Goal: Task Accomplishment & Management: Complete application form

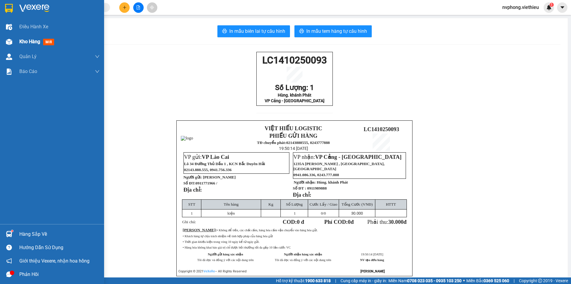
click at [26, 46] on div "Kho hàng mới" at bounding box center [59, 41] width 80 height 15
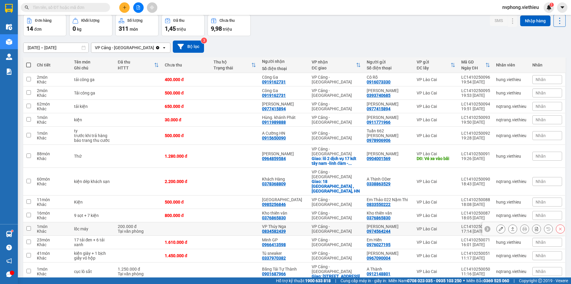
scroll to position [54, 0]
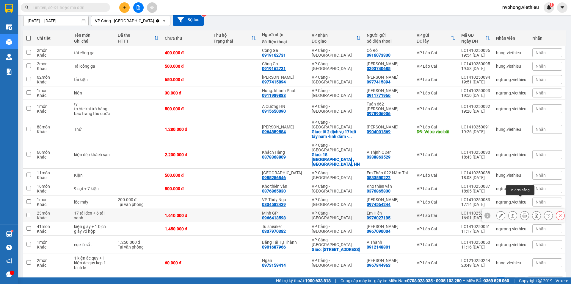
click at [523, 213] on icon at bounding box center [525, 215] width 4 height 4
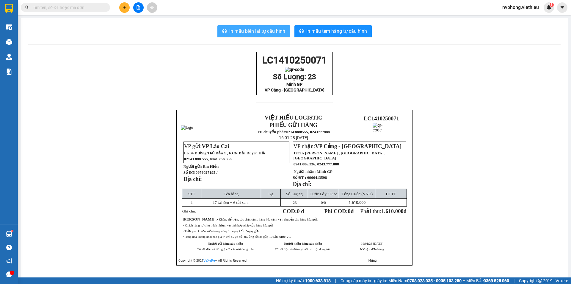
click at [254, 33] on span "In mẫu biên lai tự cấu hình" at bounding box center [257, 30] width 56 height 7
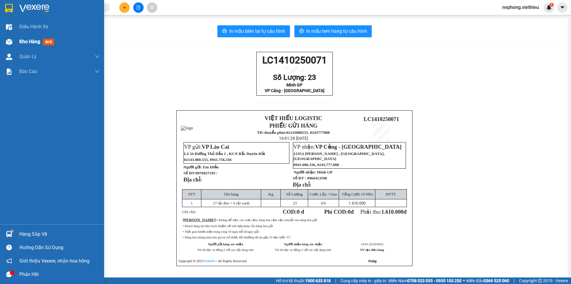
click at [23, 40] on span "Kho hàng" at bounding box center [29, 42] width 21 height 6
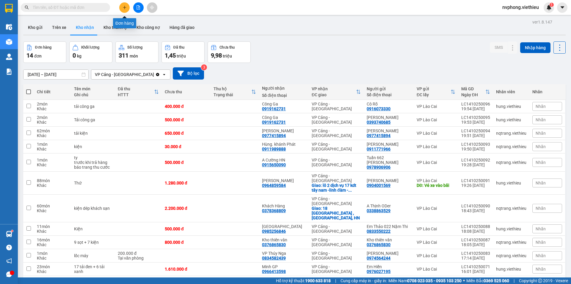
click at [123, 4] on button at bounding box center [124, 7] width 10 height 10
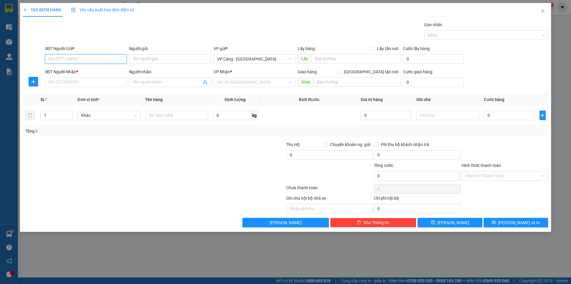
click at [69, 59] on input "SĐT Người Gửi *" at bounding box center [86, 59] width 82 height 10
type input "0973196976"
click at [144, 63] on input "Người gửi" at bounding box center [170, 59] width 82 height 10
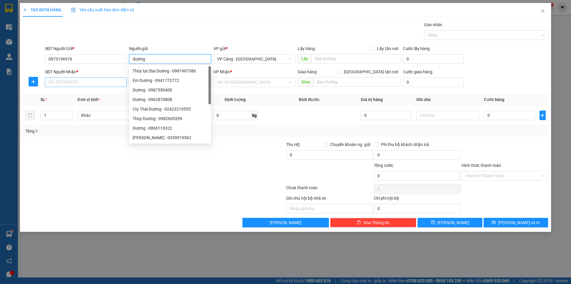
type input "dương"
click at [71, 78] on input "SĐT Người Nhận *" at bounding box center [86, 82] width 82 height 10
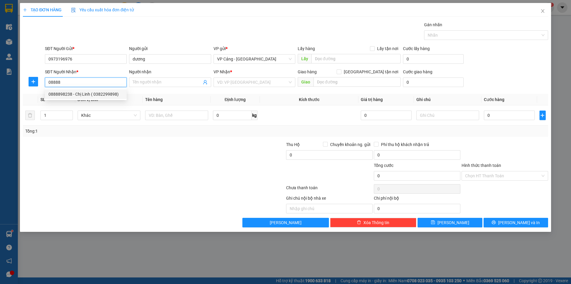
click at [93, 96] on div "0888898238 - Chị Linh ( 0382299898)" at bounding box center [85, 94] width 75 height 7
type input "0888898238"
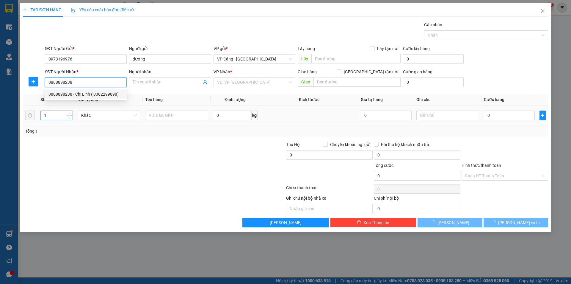
type input "Chị Linh ( 0382299898)"
checkbox input "true"
type input "VPLC"
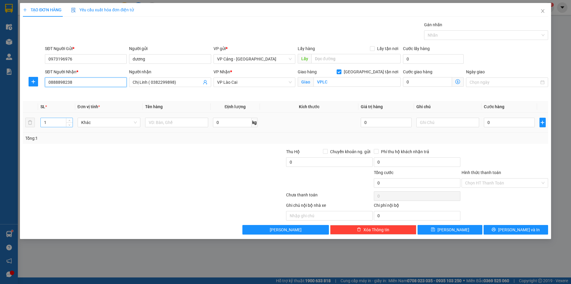
type input "0888898238"
click at [52, 123] on input "1" at bounding box center [57, 122] width 32 height 9
type input "6"
click at [167, 126] on input "text" at bounding box center [176, 123] width 63 height 10
type input "5 kiện + 1 túi"
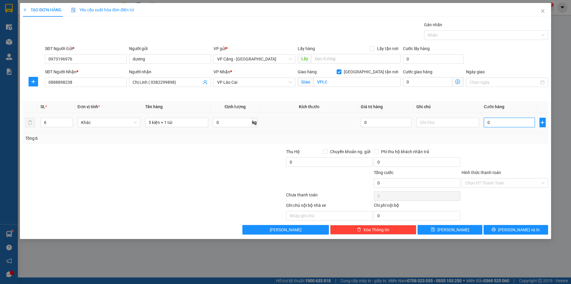
click at [506, 124] on input "0" at bounding box center [509, 123] width 51 height 10
type input "1"
type input "1.000"
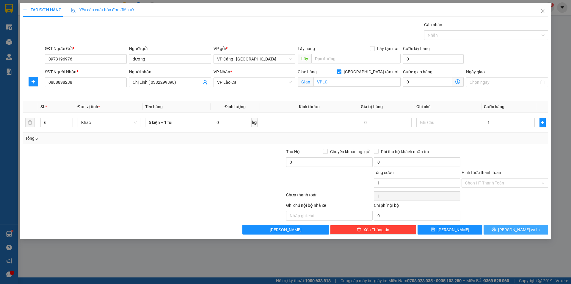
type input "1.000"
click at [509, 228] on button "[PERSON_NAME] và In" at bounding box center [516, 230] width 65 height 10
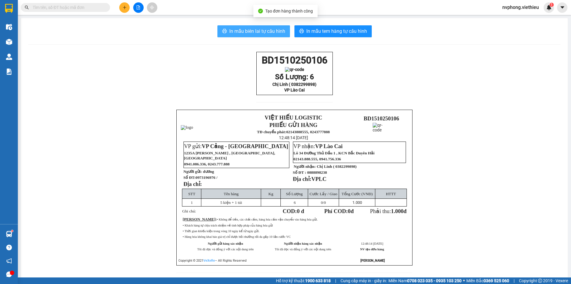
click at [241, 26] on button "In mẫu biên lai tự cấu hình" at bounding box center [253, 31] width 73 height 12
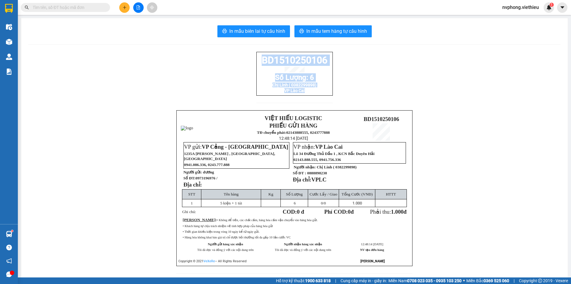
drag, startPoint x: 326, startPoint y: 96, endPoint x: 245, endPoint y: 65, distance: 86.0
click at [245, 65] on div "BD1510250106 Số Lượng: 6 Chị Linh ( 0382299898) VP [GEOGRAPHIC_DATA] VIỆT HIẾU …" at bounding box center [294, 166] width 533 height 228
copy div "BD1510250106 Số Lượng: 6 Chị Linh ( 0382299898) VP Lào Cai"
click at [359, 93] on div "BD1510250106 Số Lượng: 6 Chị Linh ( 0382299898) VP [GEOGRAPHIC_DATA] VIỆT HIẾU …" at bounding box center [294, 166] width 533 height 228
drag, startPoint x: 325, startPoint y: 98, endPoint x: 252, endPoint y: 54, distance: 85.2
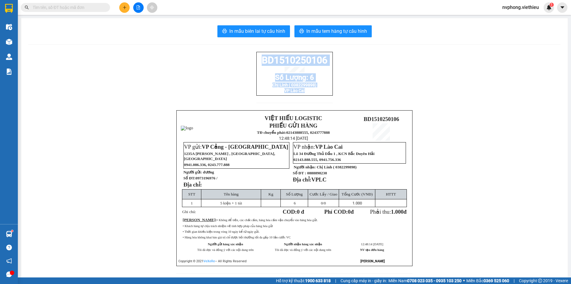
click at [252, 54] on div "BD1510250106 Số Lượng: 6 Chị Linh ( 0382299898) VP [GEOGRAPHIC_DATA] VIỆT HIẾU …" at bounding box center [294, 166] width 533 height 228
copy div "BD1510250106 Số Lượng: 6 Chị Linh ( 0382299898) VP Lào Cai"
click at [124, 4] on button at bounding box center [124, 7] width 10 height 10
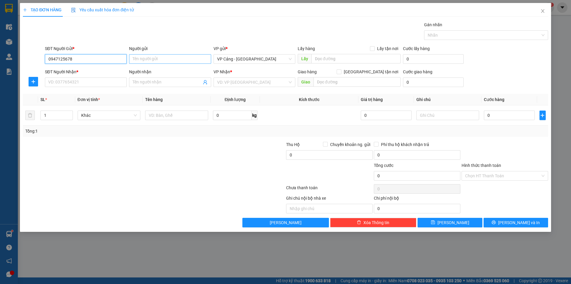
type input "0947125678"
click at [170, 56] on input "Người gửi" at bounding box center [170, 59] width 82 height 10
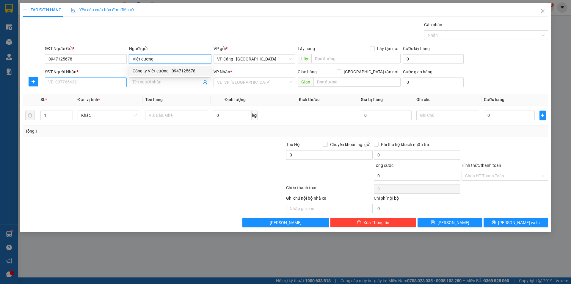
type input "Việt cường"
click at [74, 81] on input "SĐT Người Nhận *" at bounding box center [86, 82] width 82 height 10
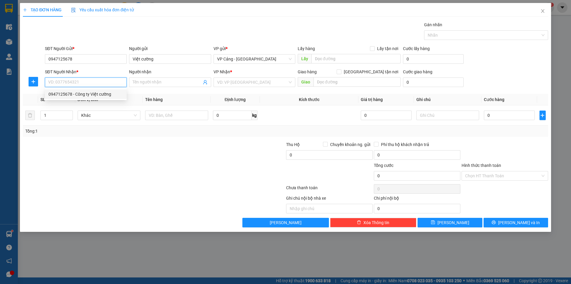
click at [71, 95] on div "0947125678 - Công ty Việt cường" at bounding box center [85, 94] width 75 height 7
type input "0947125678"
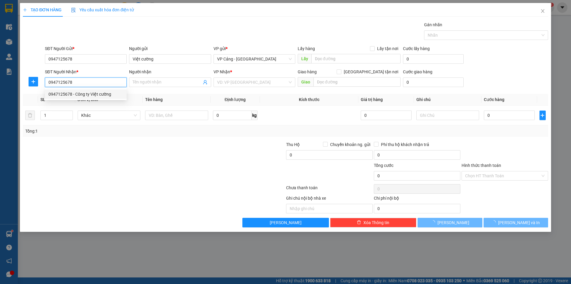
type input "Công ty Việt cường"
checkbox input "true"
type input "001 DH3, [GEOGRAPHIC_DATA] , [GEOGRAPHIC_DATA]"
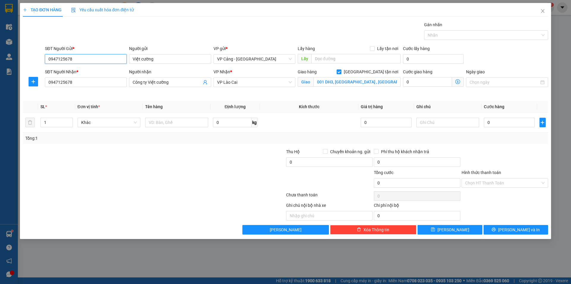
drag, startPoint x: 89, startPoint y: 62, endPoint x: 48, endPoint y: 58, distance: 41.2
click at [48, 58] on input "0947125678" at bounding box center [86, 59] width 82 height 10
click at [63, 59] on input "091280906" at bounding box center [86, 59] width 82 height 10
click at [65, 59] on input "091280906" at bounding box center [86, 59] width 82 height 10
type input "0912809006"
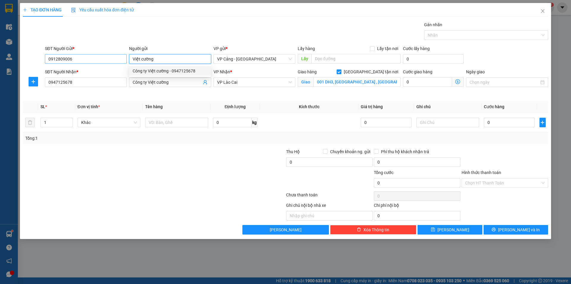
drag, startPoint x: 165, startPoint y: 59, endPoint x: 124, endPoint y: 62, distance: 40.3
click at [124, 62] on div "SĐT Người Gửi * 0912809006 Người gửi [DEMOGRAPHIC_DATA] cường VP gửi * VP Cảng …" at bounding box center [297, 55] width 506 height 21
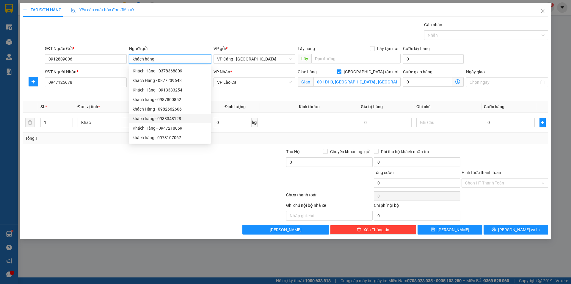
type input "khách hàng"
drag, startPoint x: 138, startPoint y: 195, endPoint x: 84, endPoint y: 138, distance: 78.7
click at [138, 194] on div at bounding box center [153, 196] width 263 height 12
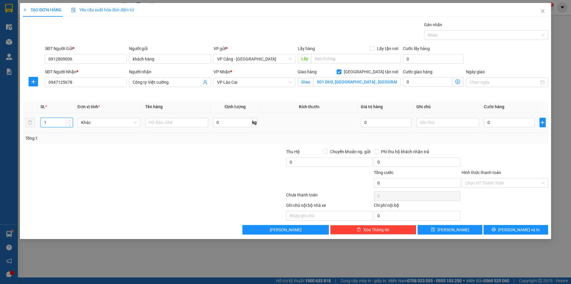
click at [55, 126] on input "1" at bounding box center [57, 122] width 32 height 9
type input "8"
click at [173, 123] on input "text" at bounding box center [176, 123] width 63 height 10
type input "8 kiện"
click at [494, 125] on input "0" at bounding box center [509, 123] width 51 height 10
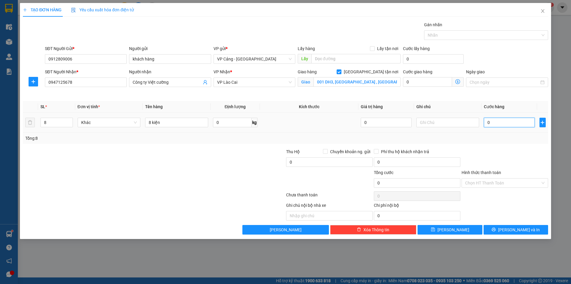
type input "1"
type input "1.000"
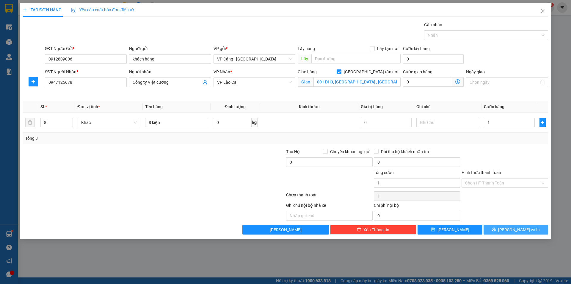
type input "1.000"
click at [518, 231] on span "[PERSON_NAME] và In" at bounding box center [519, 229] width 42 height 7
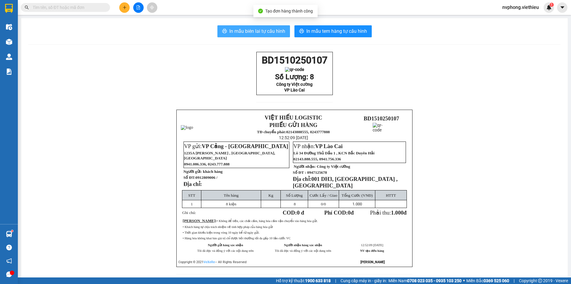
click at [241, 35] on span "In mẫu biên lai tự cấu hình" at bounding box center [257, 30] width 56 height 7
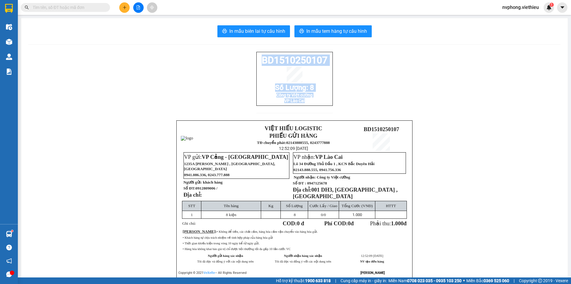
drag, startPoint x: 329, startPoint y: 104, endPoint x: 248, endPoint y: 60, distance: 92.4
click at [248, 60] on div "BD1510250107 Số Lượng: 8 Công ty Việt cường VP Lào Cai VIỆT HIẾU LOGISTIC PHIẾU…" at bounding box center [294, 172] width 533 height 240
copy div "BD1510250107 Số Lượng: 8 Công ty Việt cường VP Lào Cai"
click at [124, 5] on icon "plus" at bounding box center [125, 7] width 4 height 4
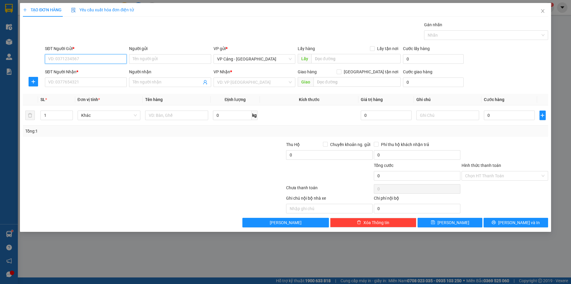
click at [109, 59] on input "SĐT Người Gửi *" at bounding box center [86, 59] width 82 height 10
type input "0966008593"
click at [146, 55] on input "Người gửi" at bounding box center [170, 59] width 82 height 10
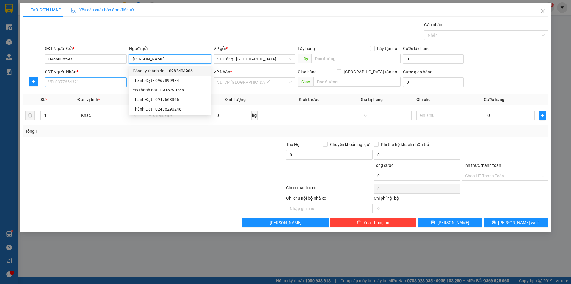
type input "[PERSON_NAME]"
click at [97, 80] on input "SĐT Người Nhận *" at bounding box center [86, 82] width 82 height 10
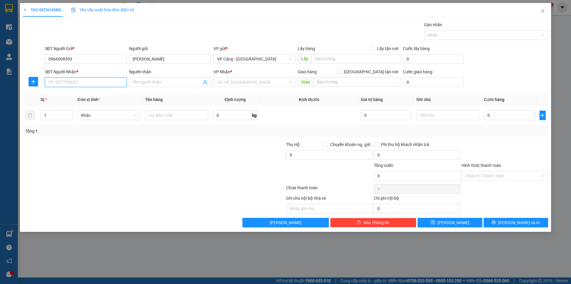
click at [94, 84] on input "SĐT Người Nhận *" at bounding box center [86, 82] width 82 height 10
click at [156, 76] on div "Người nhận" at bounding box center [170, 72] width 82 height 9
click at [154, 79] on input "Người nhận" at bounding box center [167, 82] width 69 height 7
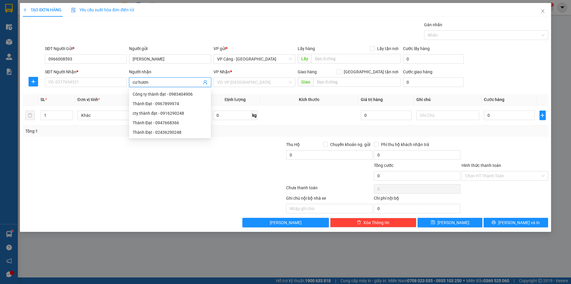
type input "cư hương"
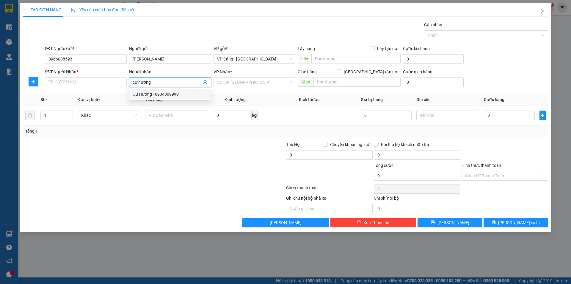
click at [145, 93] on div "Cư Hương - 0904009990" at bounding box center [170, 94] width 75 height 7
type input "0904009990"
type input "[PERSON_NAME]"
checkbox input "true"
type input "Cam Đường, [GEOGRAPHIC_DATA]"
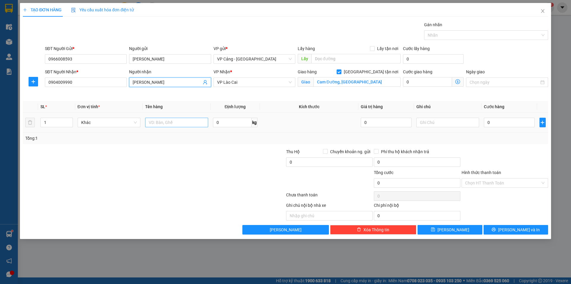
type input "[PERSON_NAME]"
click at [156, 118] on input "text" at bounding box center [176, 123] width 63 height 10
type input "1 tải xanh"
click at [511, 123] on input "0" at bounding box center [509, 123] width 51 height 10
type input "1"
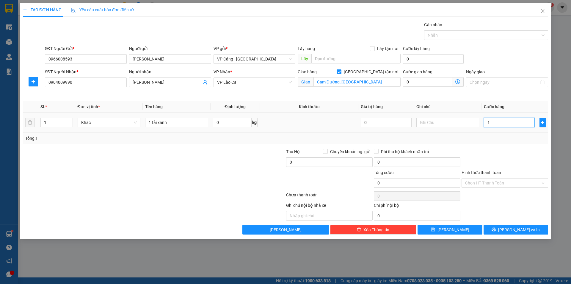
type input "1"
type input "1.000"
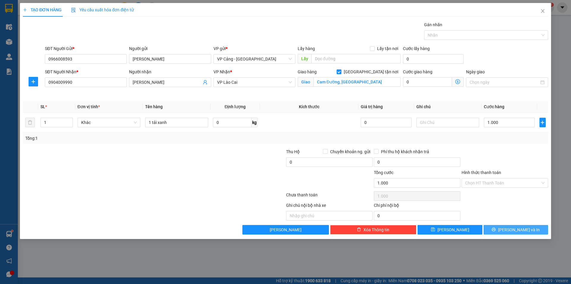
click at [530, 228] on button "[PERSON_NAME] và In" at bounding box center [516, 230] width 65 height 10
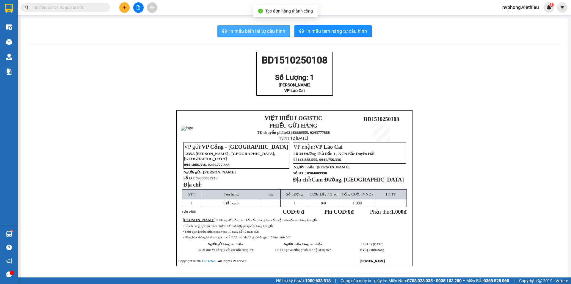
click at [277, 31] on span "In mẫu biên lai tự cấu hình" at bounding box center [257, 30] width 56 height 7
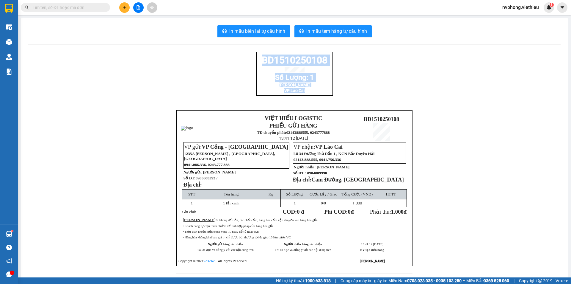
drag, startPoint x: 306, startPoint y: 96, endPoint x: 257, endPoint y: 64, distance: 58.8
click at [257, 64] on div "BD1510250108 Số Lượng: 1 Cư Hương VP [GEOGRAPHIC_DATA]" at bounding box center [294, 74] width 76 height 44
copy div "BD1510250108 Số Lượng: 1 Cư Hương VP [GEOGRAPHIC_DATA]"
click at [270, 30] on span "In mẫu biên lai tự cấu hình" at bounding box center [257, 30] width 56 height 7
click at [123, 7] on icon "plus" at bounding box center [125, 7] width 4 height 4
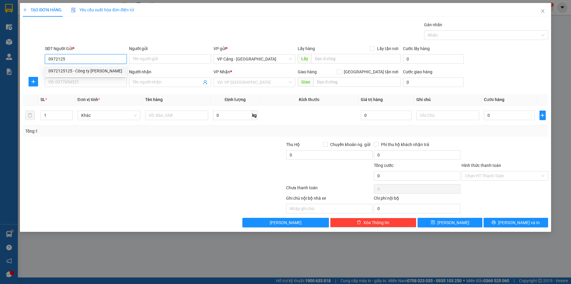
click at [106, 71] on div "0972125125 - Công ty [PERSON_NAME]" at bounding box center [85, 71] width 75 height 7
type input "0972125125"
type input "Công ty Hoàng Hải"
type input "0972125125"
click at [99, 78] on input "SĐT Người Nhận *" at bounding box center [86, 82] width 82 height 10
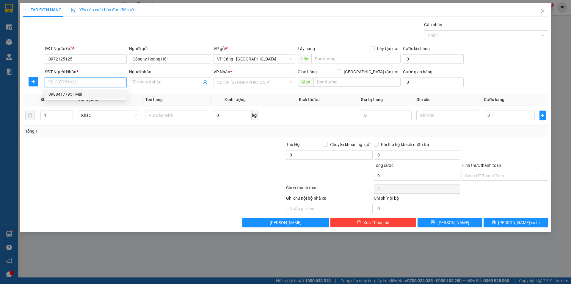
click at [84, 92] on div "0988417795 - Mai" at bounding box center [85, 94] width 75 height 7
type input "0988417795"
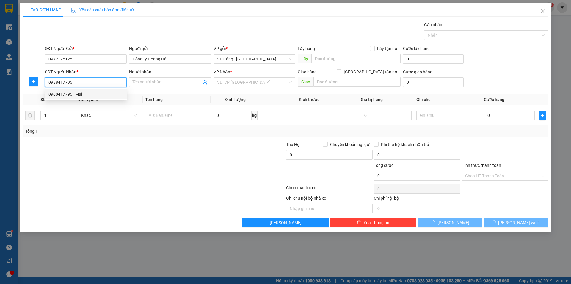
type input "Mai"
checkbox input "true"
type input "Go, Lào Cai"
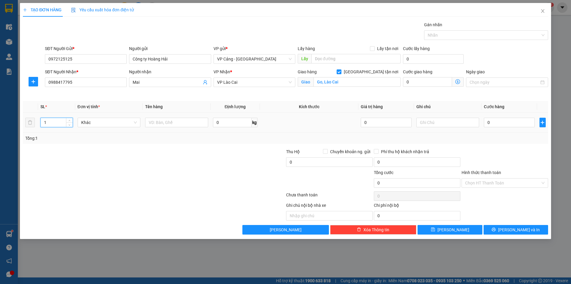
click at [55, 122] on input "1" at bounding box center [57, 122] width 32 height 9
type input "6"
click at [176, 122] on input "text" at bounding box center [176, 123] width 63 height 10
type input "4 bao + 1 bao đệm + 1 bó + 1 p bì"
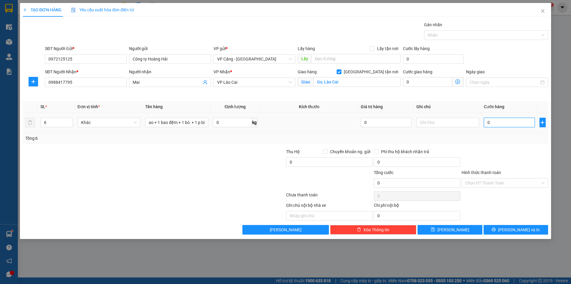
scroll to position [0, 0]
click at [504, 123] on input "0" at bounding box center [509, 123] width 51 height 10
type input "1"
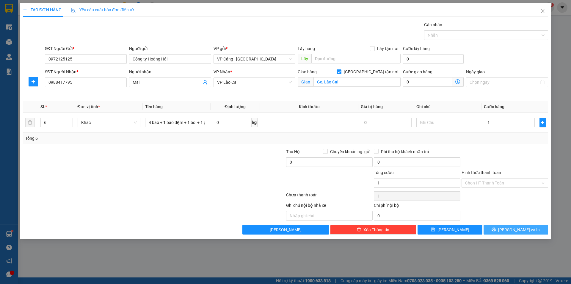
type input "1.000"
click at [508, 225] on button "[PERSON_NAME] và In" at bounding box center [516, 230] width 65 height 10
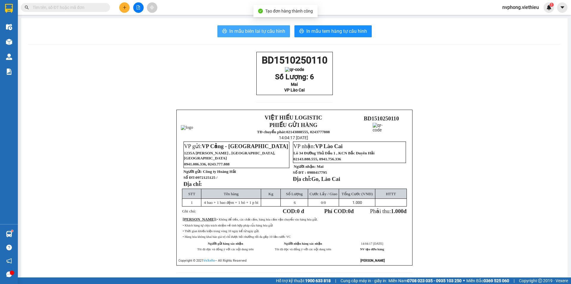
click at [271, 37] on button "In mẫu biên lai tự cấu hình" at bounding box center [253, 31] width 73 height 12
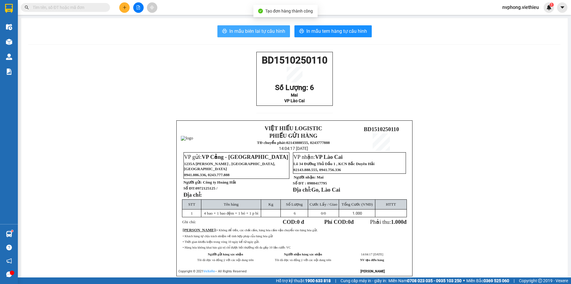
click at [267, 32] on span "In mẫu biên lai tự cấu hình" at bounding box center [257, 30] width 56 height 7
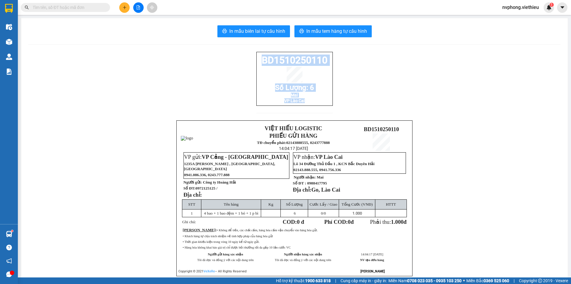
drag, startPoint x: 327, startPoint y: 107, endPoint x: 248, endPoint y: 60, distance: 91.8
click at [248, 60] on div "BD1510250110 Số Lượng: 6 Mai VP Lào Cai VIỆT HIẾU LOGISTIC PHIẾU GỬI HÀNG TĐ ch…" at bounding box center [294, 171] width 533 height 239
copy div "BD1510250110 Số Lượng: 6 Mai VP Lào Cai"
